Goal: Check status: Check status

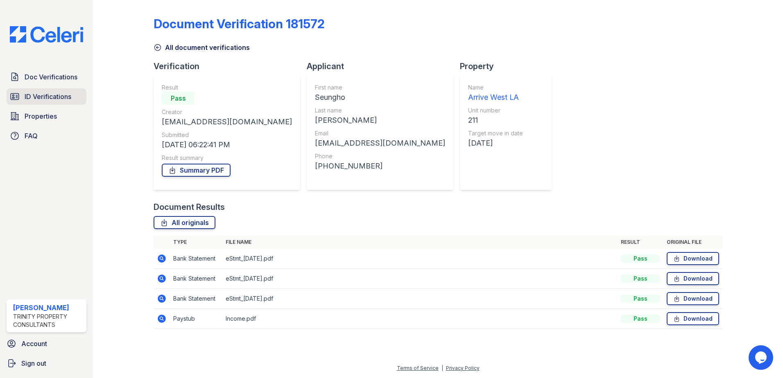
click at [52, 99] on span "ID Verifications" at bounding box center [48, 97] width 47 height 10
click at [46, 111] on span "Properties" at bounding box center [41, 116] width 32 height 10
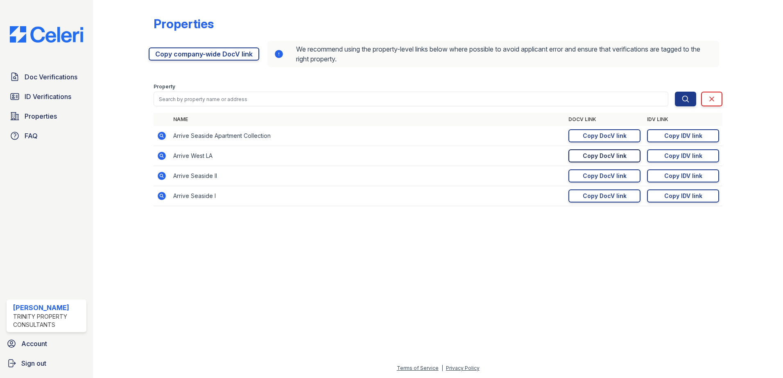
click at [594, 155] on div "Copy DocV link" at bounding box center [605, 156] width 44 height 8
click at [56, 77] on span "Doc Verifications" at bounding box center [51, 77] width 53 height 10
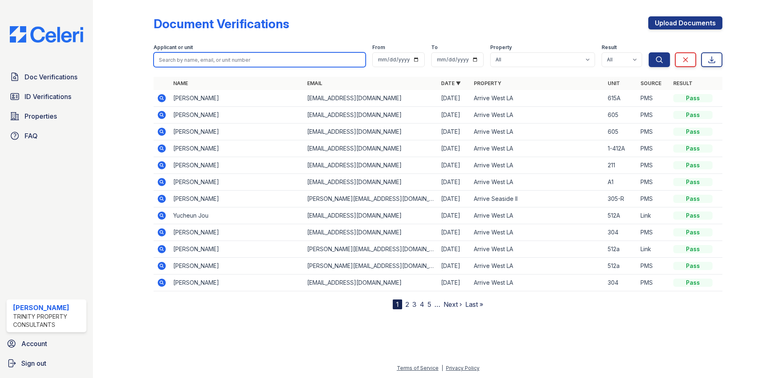
click at [196, 60] on input "search" at bounding box center [260, 59] width 212 height 15
type input "haiyi"
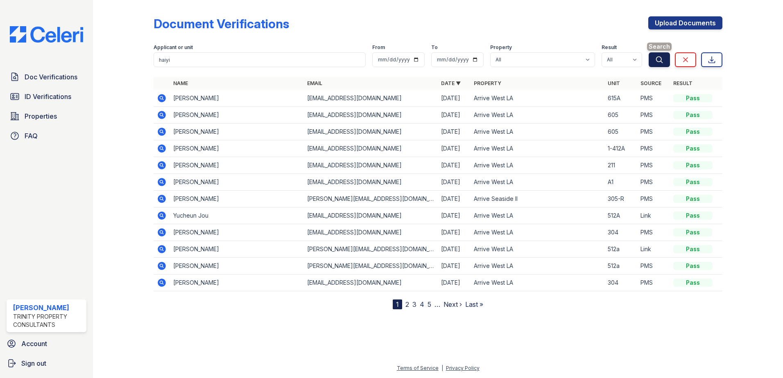
click at [667, 61] on button "Search" at bounding box center [659, 59] width 21 height 15
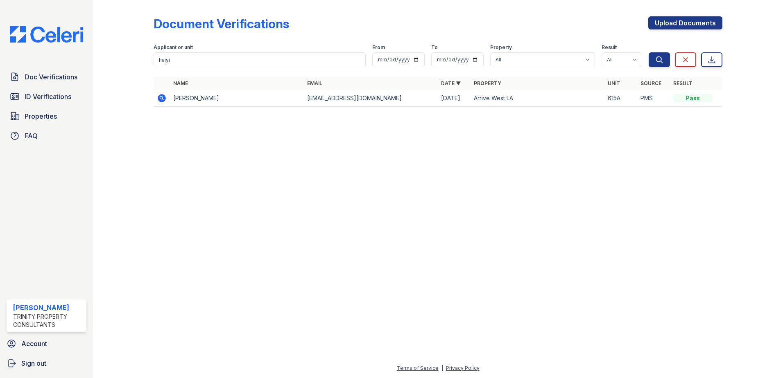
drag, startPoint x: 226, startPoint y: 103, endPoint x: 223, endPoint y: 106, distance: 4.4
click at [223, 105] on td "[PERSON_NAME]" at bounding box center [237, 98] width 134 height 17
click at [38, 102] on span "ID Verifications" at bounding box center [48, 97] width 47 height 10
